Goal: Transaction & Acquisition: Purchase product/service

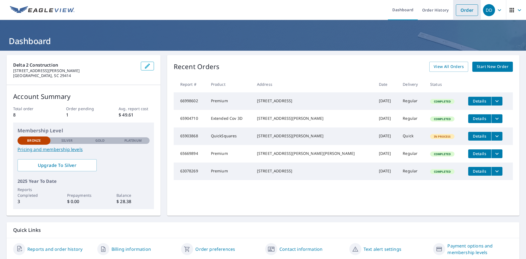
click at [464, 12] on link "Order" at bounding box center [467, 10] width 22 height 12
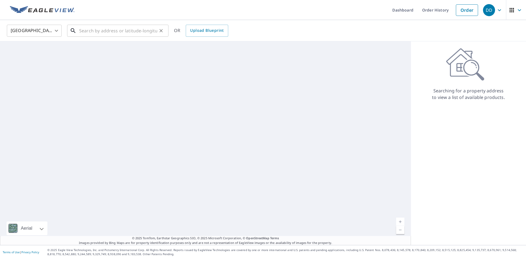
click at [128, 32] on input "text" at bounding box center [118, 30] width 78 height 15
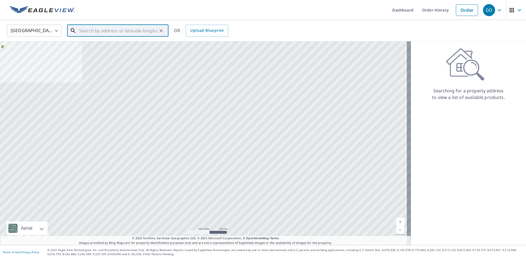
click at [92, 34] on input "text" at bounding box center [118, 30] width 78 height 15
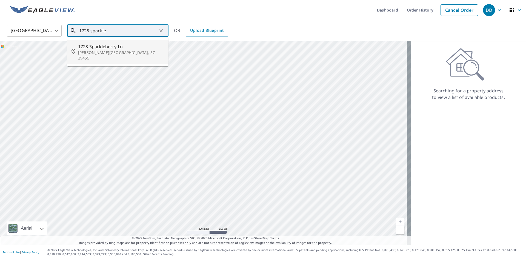
click at [93, 49] on span "1728 Sparkleberry Ln" at bounding box center [121, 46] width 86 height 7
type input "[STREET_ADDRESS][PERSON_NAME]"
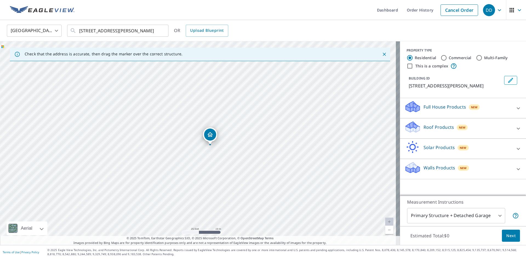
click at [515, 132] on icon at bounding box center [518, 128] width 7 height 7
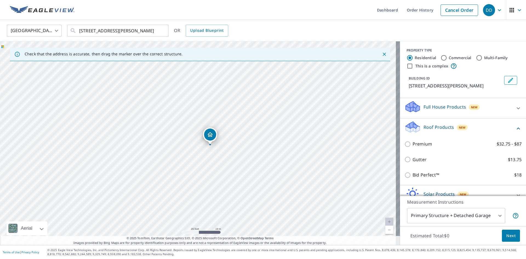
click at [494, 218] on body "DD DD Dashboard Order History Cancel Order DD United States US ​ 1728 Sparklebe…" at bounding box center [263, 129] width 526 height 259
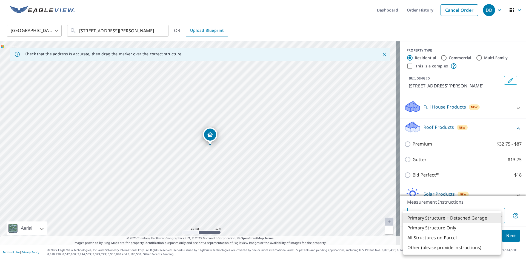
click at [452, 227] on li "Primary Structure Only" at bounding box center [452, 228] width 98 height 10
type input "2"
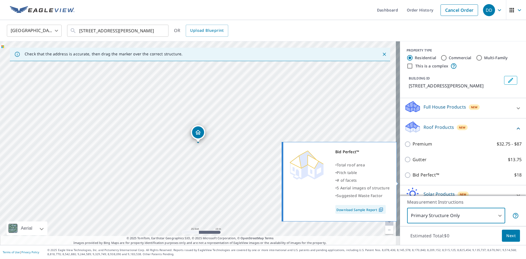
click at [404, 178] on input "Bid Perfect™ $18" at bounding box center [408, 175] width 8 height 7
checkbox input "true"
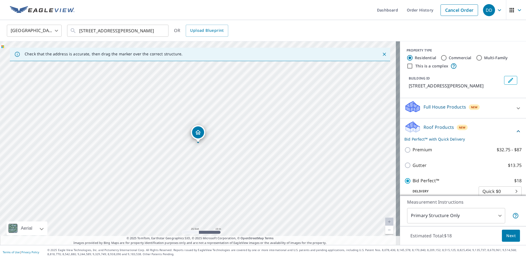
click at [506, 236] on span "Next" at bounding box center [510, 235] width 9 height 7
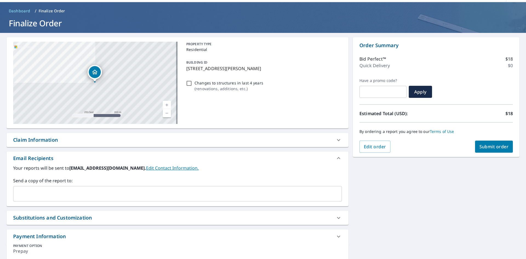
scroll to position [47, 0]
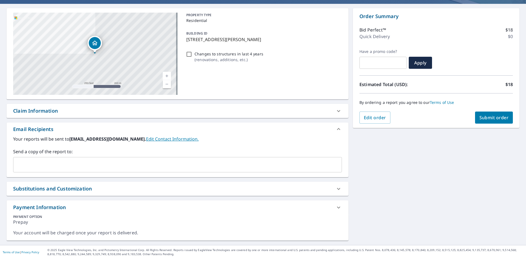
click at [73, 163] on input "text" at bounding box center [173, 164] width 315 height 10
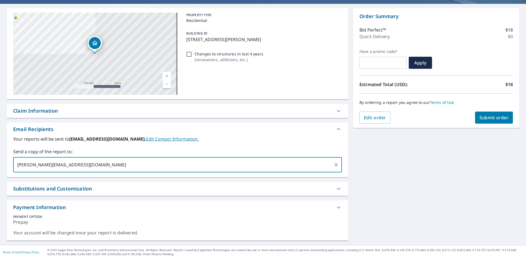
type input "shawn@onscenedisaster.com"
type input "dexter@onscenedisaster.com"
click at [184, 164] on input "dexter@onscenedisaster.com" at bounding box center [223, 164] width 216 height 10
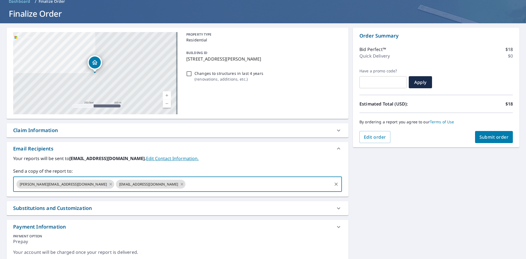
scroll to position [0, 0]
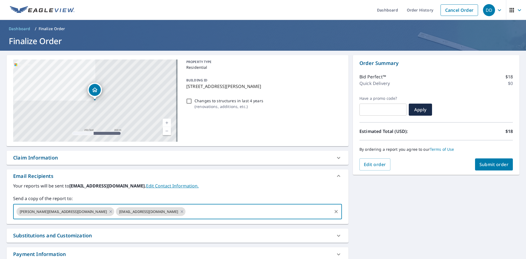
click at [510, 12] on icon "button" at bounding box center [511, 10] width 7 height 7
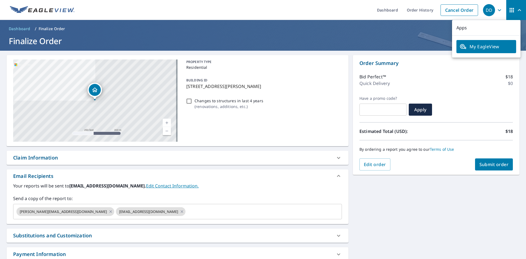
click at [496, 11] on icon "button" at bounding box center [499, 10] width 7 height 7
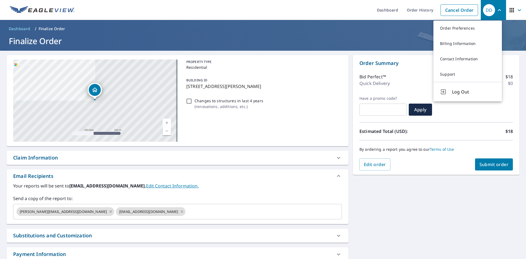
click at [461, 196] on div "1728 Sparkleberry Ln Johns Island, SC 29455 Aerial Road A standard road map Aer…" at bounding box center [263, 171] width 526 height 241
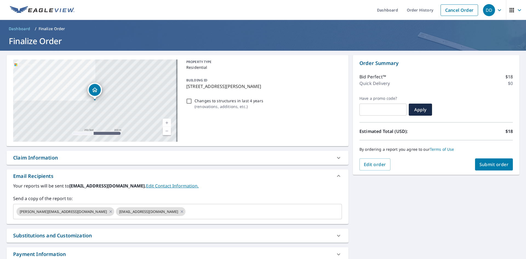
click at [485, 167] on span "Submit order" at bounding box center [493, 164] width 29 height 6
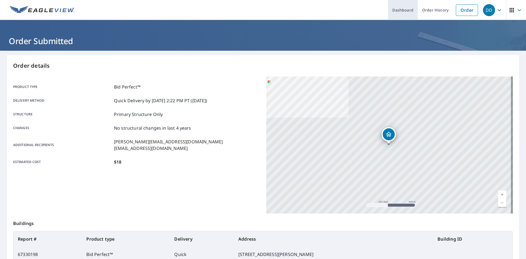
click at [393, 10] on link "Dashboard" at bounding box center [403, 10] width 30 height 20
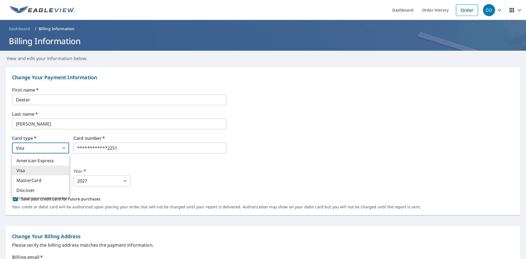
click at [60, 150] on body "**********" at bounding box center [263, 129] width 526 height 259
click at [51, 179] on li "MasterCard" at bounding box center [40, 180] width 57 height 10
type input "3"
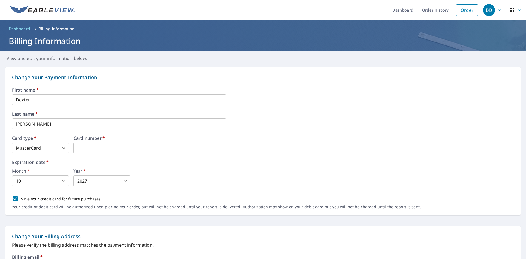
click at [61, 182] on body "DD DD Dashboard Order History Order DD Dashboard / Billing Information Billing …" at bounding box center [263, 129] width 526 height 259
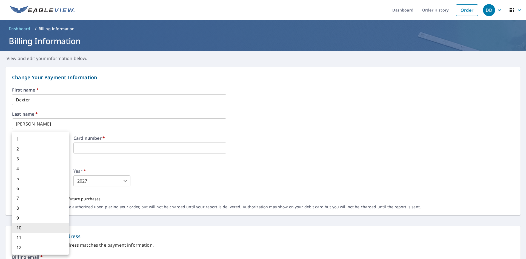
click at [40, 246] on li "12" at bounding box center [40, 247] width 57 height 10
type input "12"
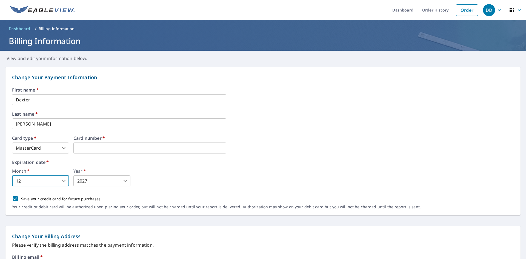
click at [106, 179] on body "DD DD Dashboard Order History Order DD Dashboard / Billing Information Billing …" at bounding box center [263, 129] width 526 height 259
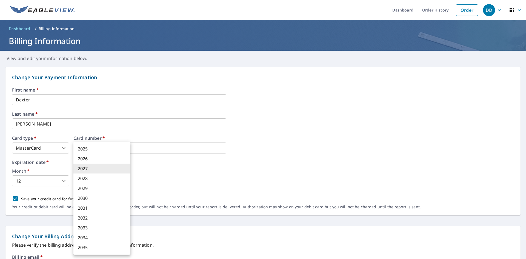
click at [104, 157] on li "2026" at bounding box center [101, 159] width 57 height 10
type input "2026"
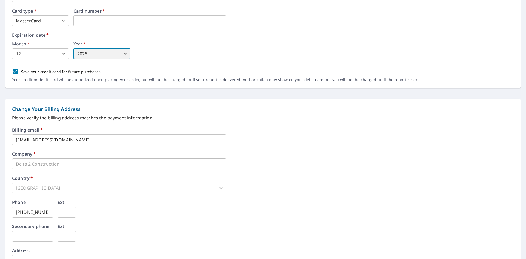
scroll to position [137, 0]
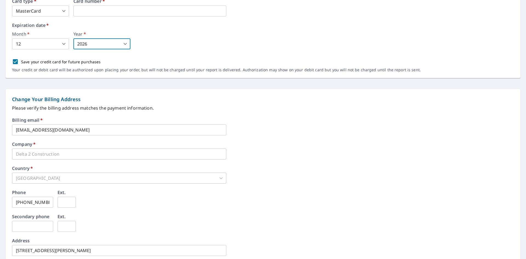
click at [90, 130] on input "dexter@delta2construction.com" at bounding box center [119, 129] width 214 height 11
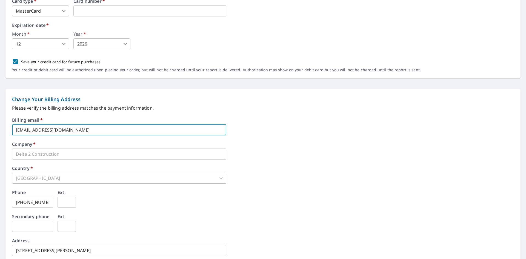
click at [91, 129] on input "dexter@delta2construction.com" at bounding box center [119, 129] width 214 height 11
type input "onscenedisaster@gmail.com"
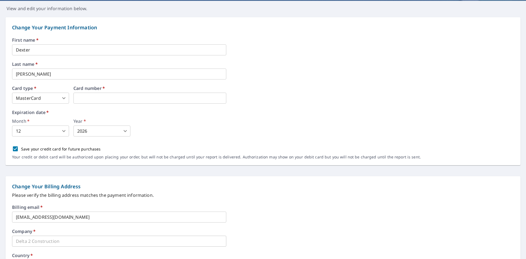
scroll to position [55, 0]
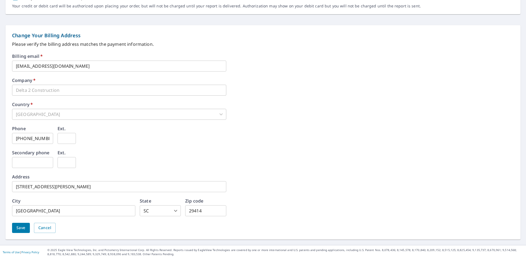
click at [22, 229] on span "Save" at bounding box center [20, 227] width 9 height 7
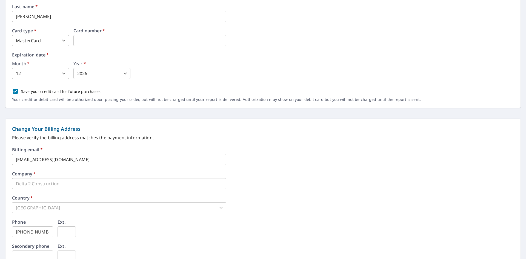
scroll to position [0, 0]
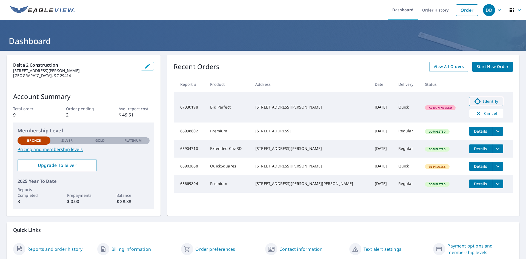
click at [474, 101] on icon at bounding box center [477, 101] width 7 height 7
click at [474, 99] on icon at bounding box center [477, 101] width 7 height 7
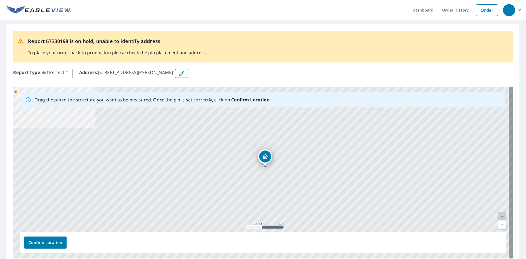
drag, startPoint x: 261, startPoint y: 163, endPoint x: 265, endPoint y: 157, distance: 6.8
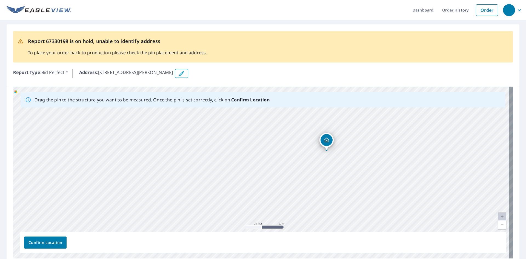
drag, startPoint x: 254, startPoint y: 211, endPoint x: 315, endPoint y: 199, distance: 62.5
click at [315, 199] on div "1728 Sparkleberry Ln Johns Island, SC 29455" at bounding box center [263, 173] width 500 height 172
drag, startPoint x: 291, startPoint y: 170, endPoint x: 272, endPoint y: 197, distance: 32.9
click at [272, 197] on div "1728 Sparkleberry Ln Johns Island, SC 29455" at bounding box center [263, 173] width 500 height 172
drag, startPoint x: 307, startPoint y: 167, endPoint x: 302, endPoint y: 170, distance: 6.3
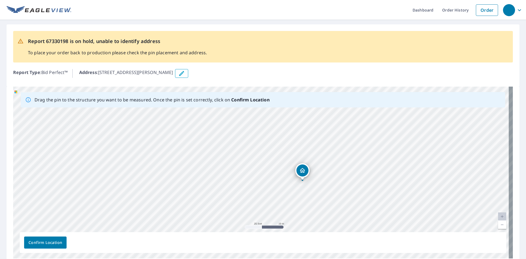
click at [302, 170] on div "1728 Sparkleberry Ln Johns Island, SC 29455" at bounding box center [263, 173] width 500 height 172
click at [55, 242] on span "Confirm Location" at bounding box center [45, 242] width 34 height 7
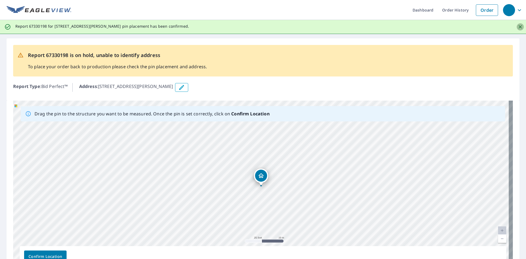
click at [518, 28] on icon "Close" at bounding box center [519, 26] width 3 height 3
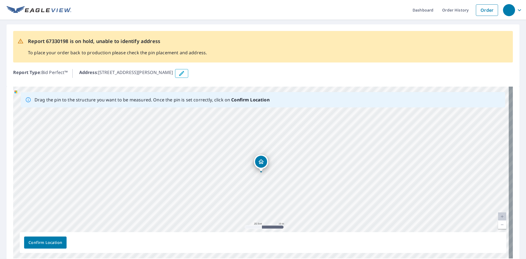
click at [44, 241] on span "Confirm Location" at bounding box center [45, 242] width 34 height 7
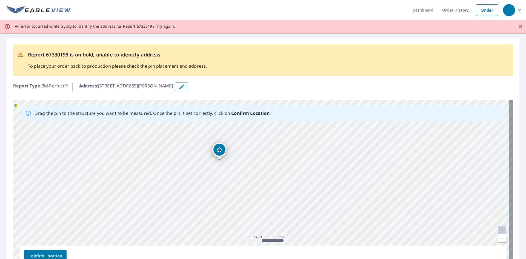
drag, startPoint x: 168, startPoint y: 196, endPoint x: 200, endPoint y: 193, distance: 31.7
click at [200, 193] on div "1728 Sparkleberry Ln Johns Island, SC 29455" at bounding box center [263, 186] width 500 height 172
click at [219, 164] on div "1728 Sparkleberry Ln Johns Island, SC 29455" at bounding box center [263, 186] width 500 height 172
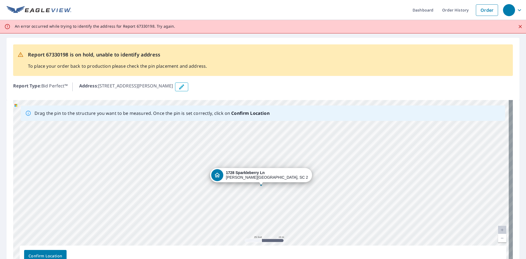
click at [219, 164] on div "1728 Sparkleberry Ln Johns Island, SC 29455" at bounding box center [263, 186] width 500 height 172
click at [264, 192] on div "1728 Sparkleberry Ln Johns Island, SC 29455" at bounding box center [263, 186] width 500 height 172
click at [262, 190] on div "1728 Sparkleberry Ln Johns Island, SC 29455" at bounding box center [263, 186] width 500 height 172
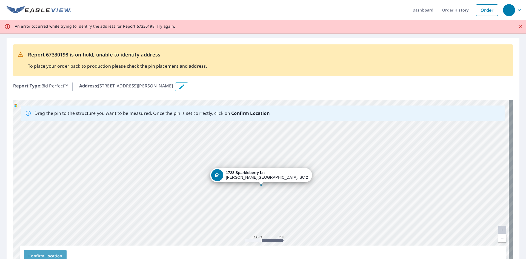
click at [53, 253] on span "Confirm Location" at bounding box center [45, 255] width 34 height 7
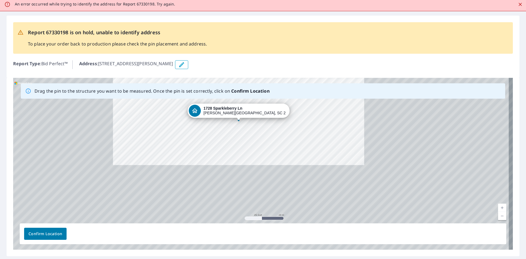
scroll to position [27, 0]
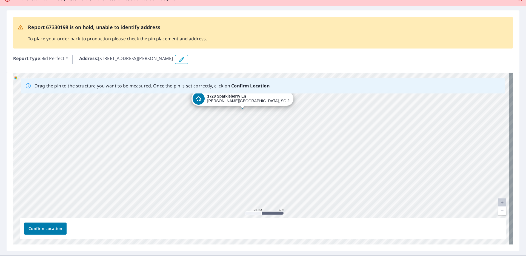
click at [242, 108] on div at bounding box center [242, 108] width 2 height 2
click at [49, 228] on span "Confirm Location" at bounding box center [45, 228] width 34 height 7
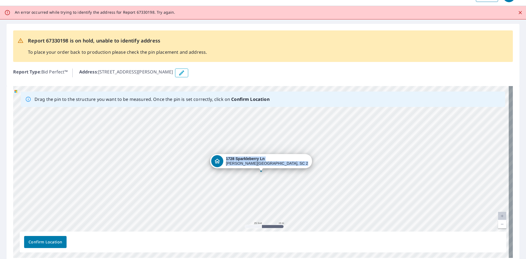
scroll to position [0, 0]
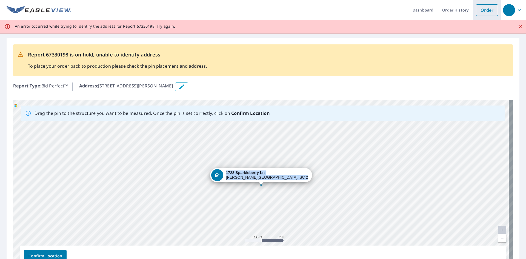
click at [476, 9] on link "Order" at bounding box center [487, 10] width 22 height 12
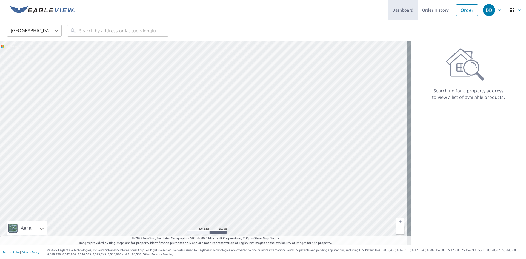
click at [398, 11] on link "Dashboard" at bounding box center [403, 10] width 30 height 20
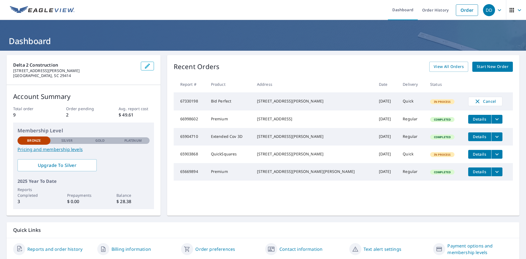
click at [136, 141] on p "Platinum" at bounding box center [132, 140] width 17 height 5
click at [132, 140] on p "Platinum" at bounding box center [132, 140] width 17 height 5
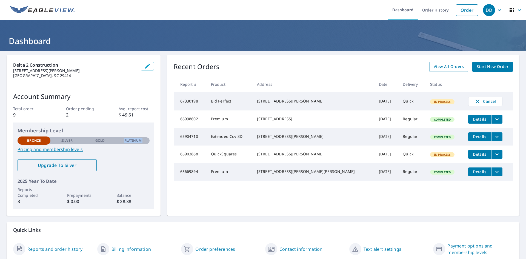
click at [66, 165] on span "Upgrade To Silver" at bounding box center [57, 165] width 70 height 6
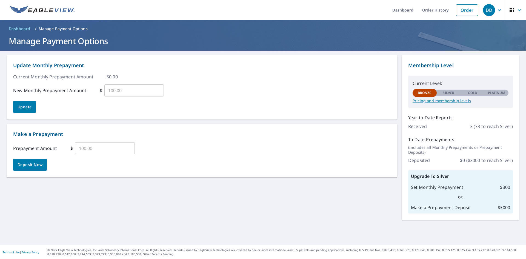
click at [443, 100] on p "Pricing and membership levels" at bounding box center [460, 100] width 96 height 5
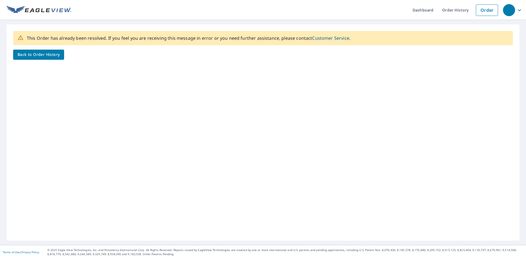
click at [50, 53] on span "Back to Order History" at bounding box center [39, 54] width 42 height 7
